Goal: Task Accomplishment & Management: Manage account settings

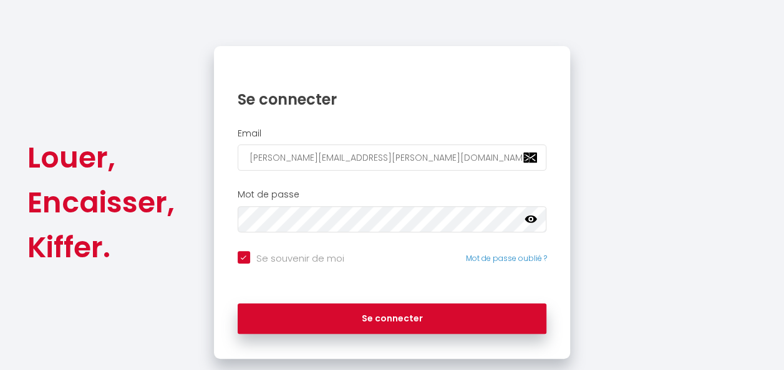
scroll to position [113, 0]
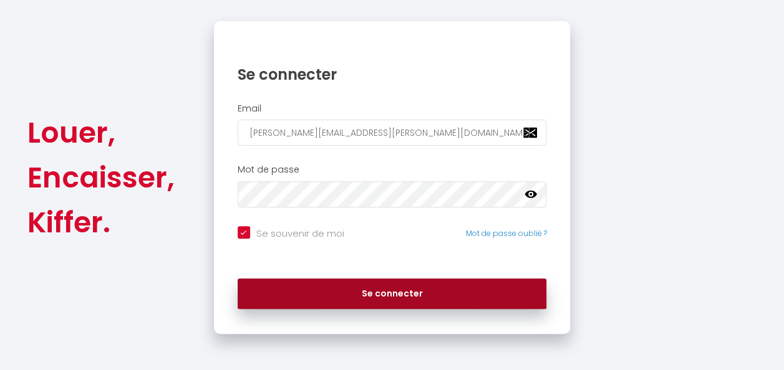
click at [421, 296] on button "Se connecter" at bounding box center [392, 294] width 309 height 31
checkbox input "true"
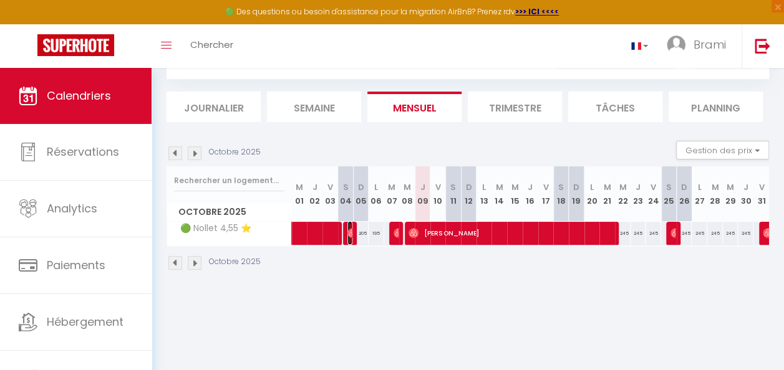
click at [347, 238] on span "[PERSON_NAME]" at bounding box center [349, 233] width 5 height 24
select select "OK"
select select "0"
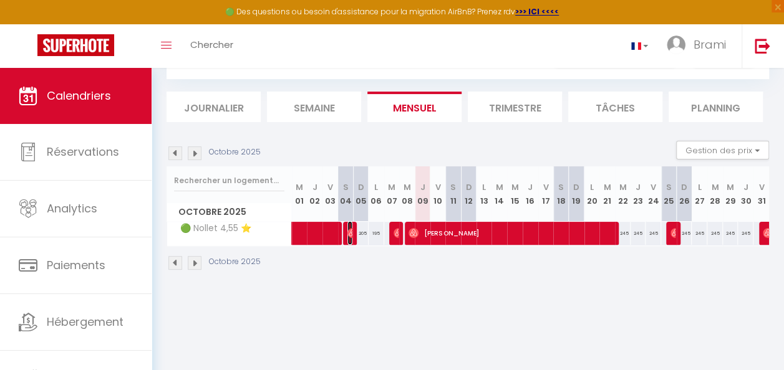
select select "1"
select select
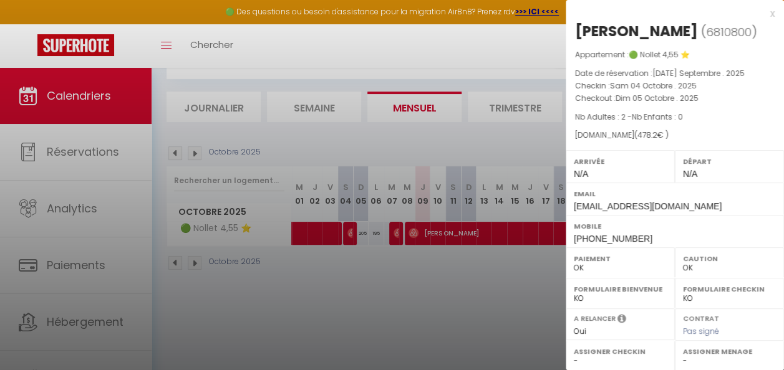
click at [397, 235] on div at bounding box center [392, 185] width 784 height 370
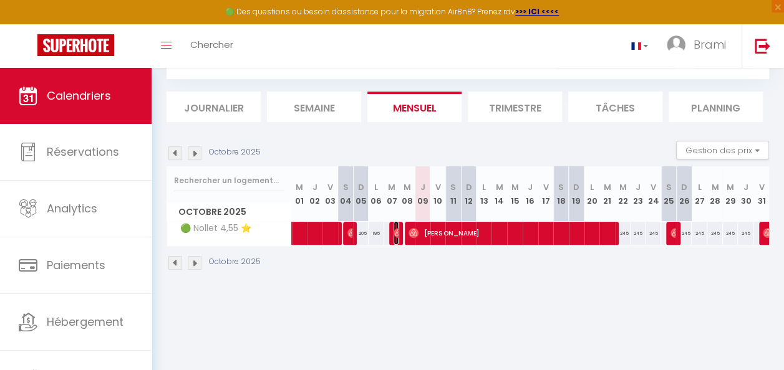
click at [393, 235] on img at bounding box center [398, 233] width 10 height 10
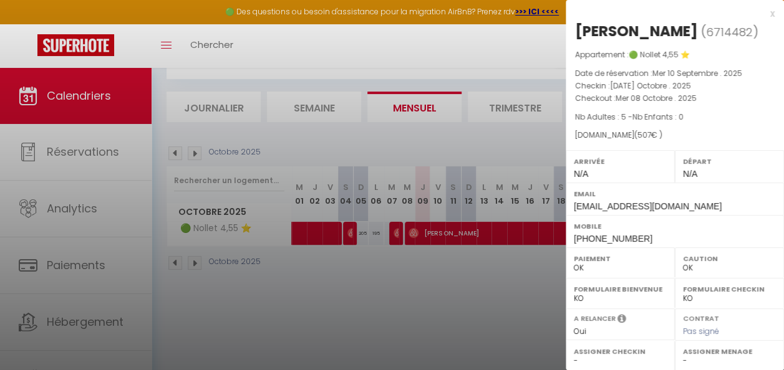
click at [393, 235] on div at bounding box center [392, 185] width 784 height 370
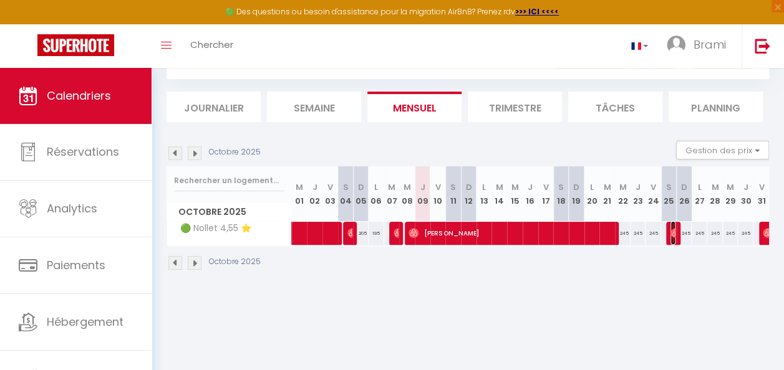
click at [670, 228] on img at bounding box center [675, 233] width 10 height 10
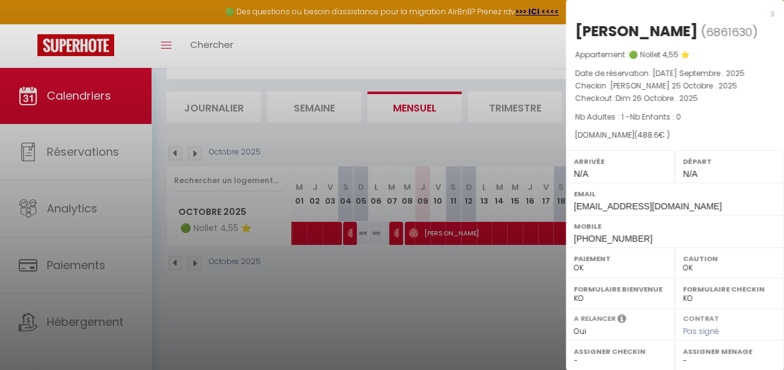
click at [491, 259] on div at bounding box center [392, 185] width 784 height 370
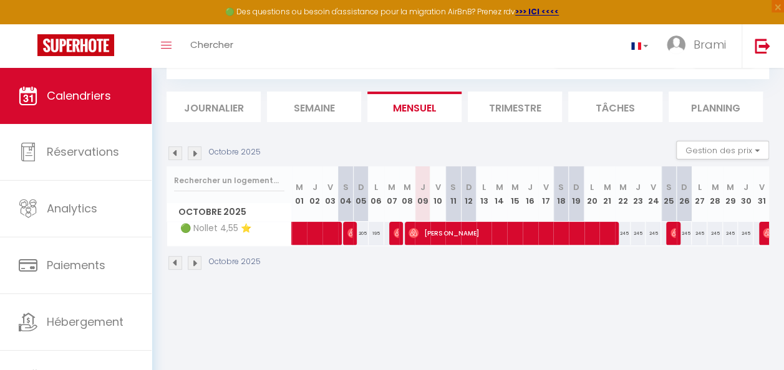
click at [759, 233] on div at bounding box center [767, 234] width 16 height 24
click at [763, 236] on img at bounding box center [768, 233] width 10 height 10
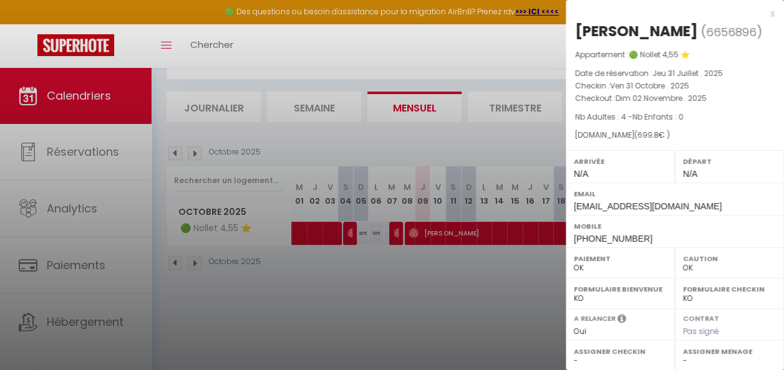
click at [489, 319] on div at bounding box center [392, 185] width 784 height 370
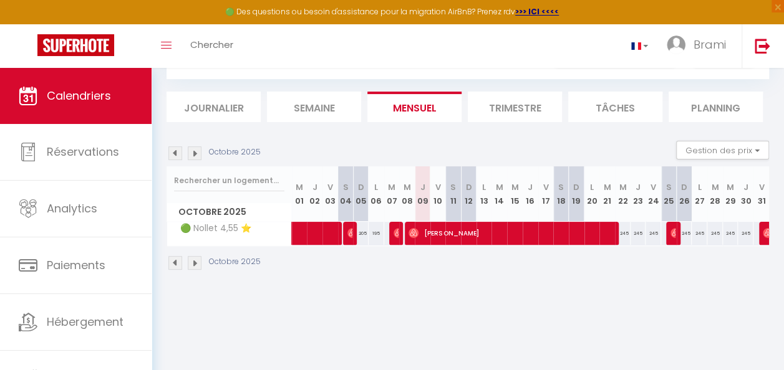
click at [196, 152] on img at bounding box center [195, 154] width 14 height 14
